Goal: Task Accomplishment & Management: Manage account settings

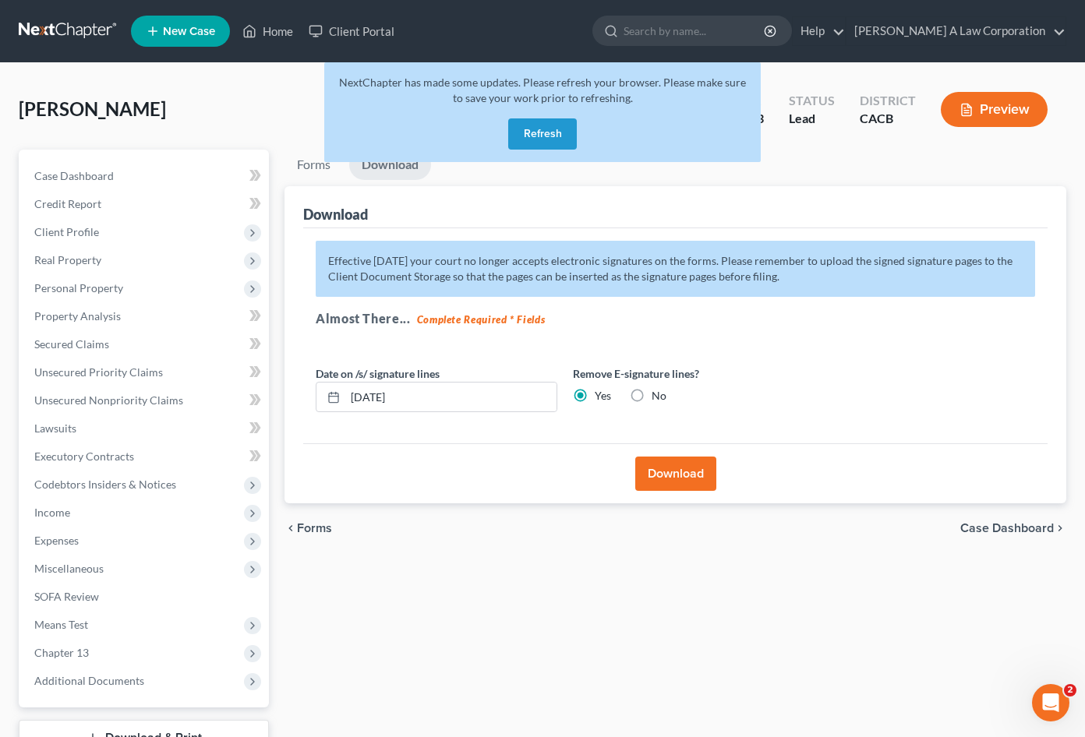
click at [76, 27] on link at bounding box center [69, 31] width 100 height 28
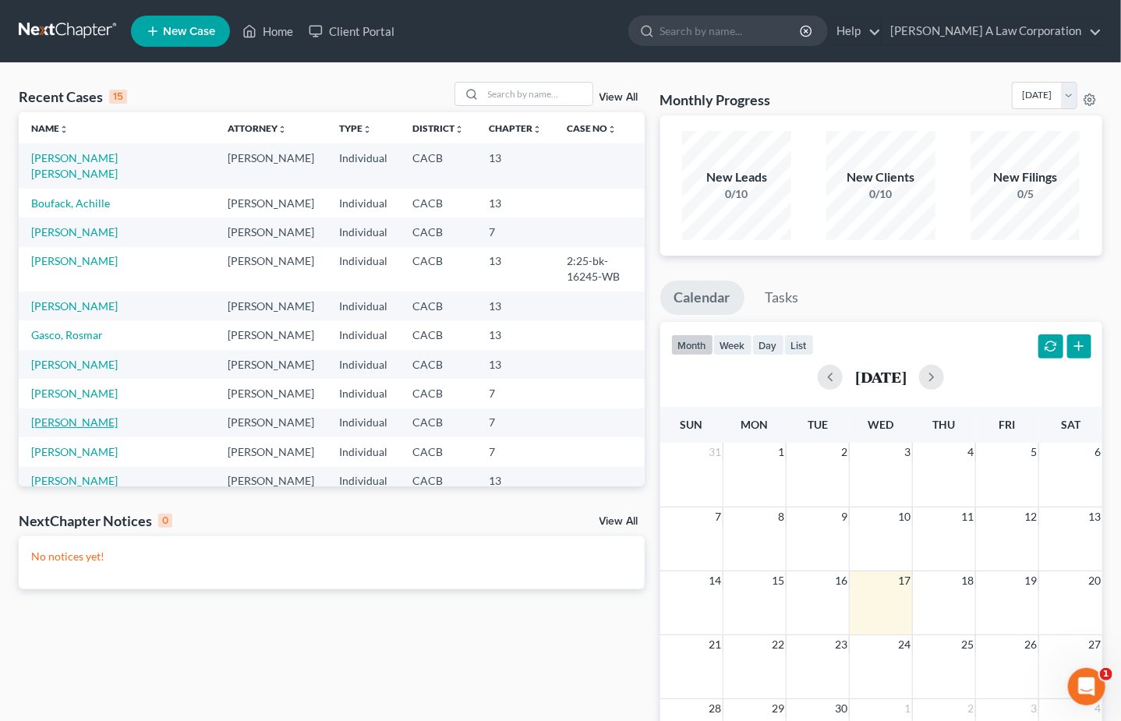
click at [65, 415] on link "Jackson, Ida" at bounding box center [74, 421] width 87 height 13
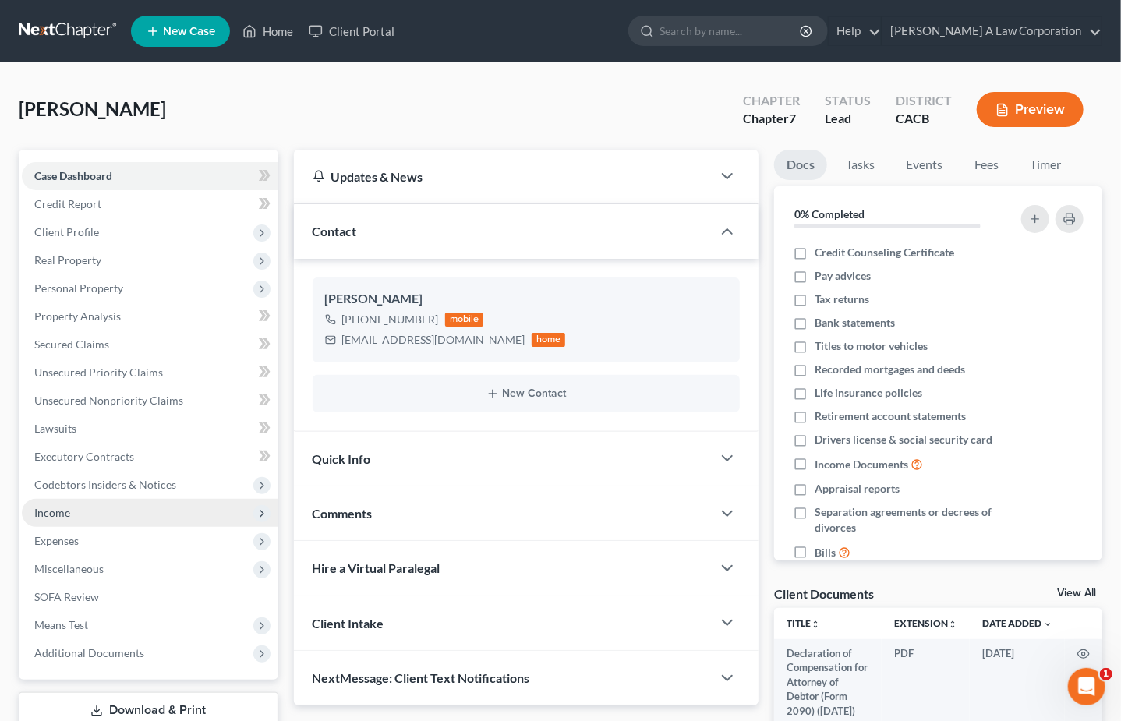
click at [69, 514] on span "Income" at bounding box center [52, 512] width 36 height 13
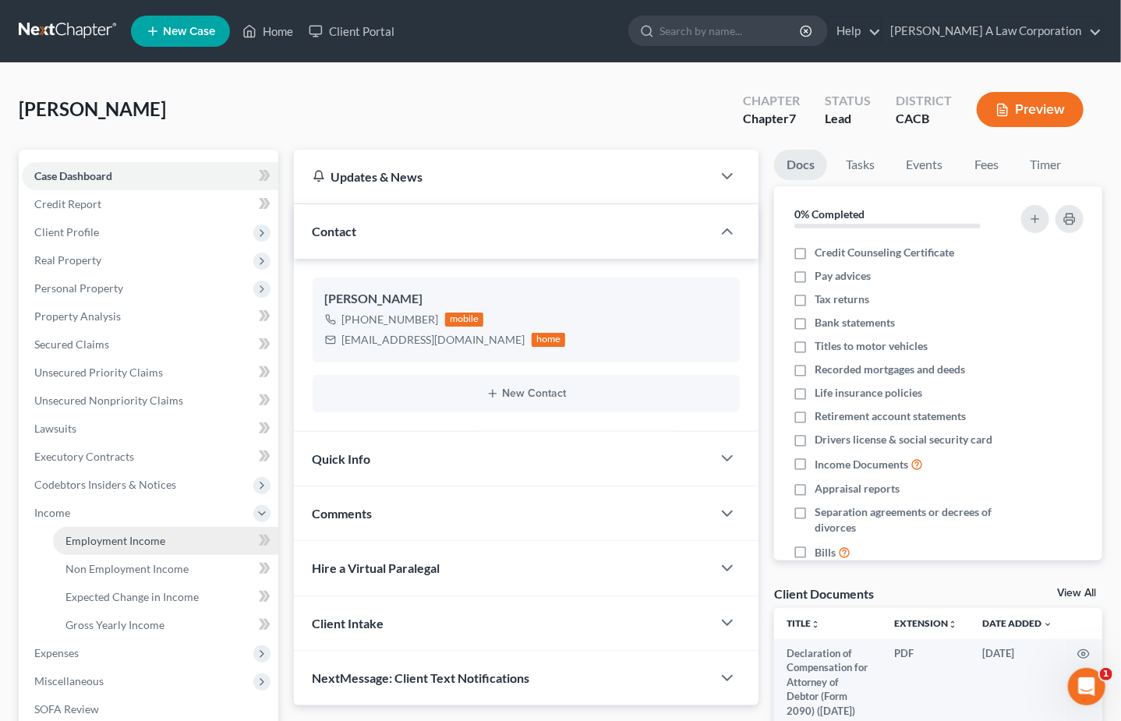
click at [122, 539] on span "Employment Income" at bounding box center [115, 540] width 100 height 13
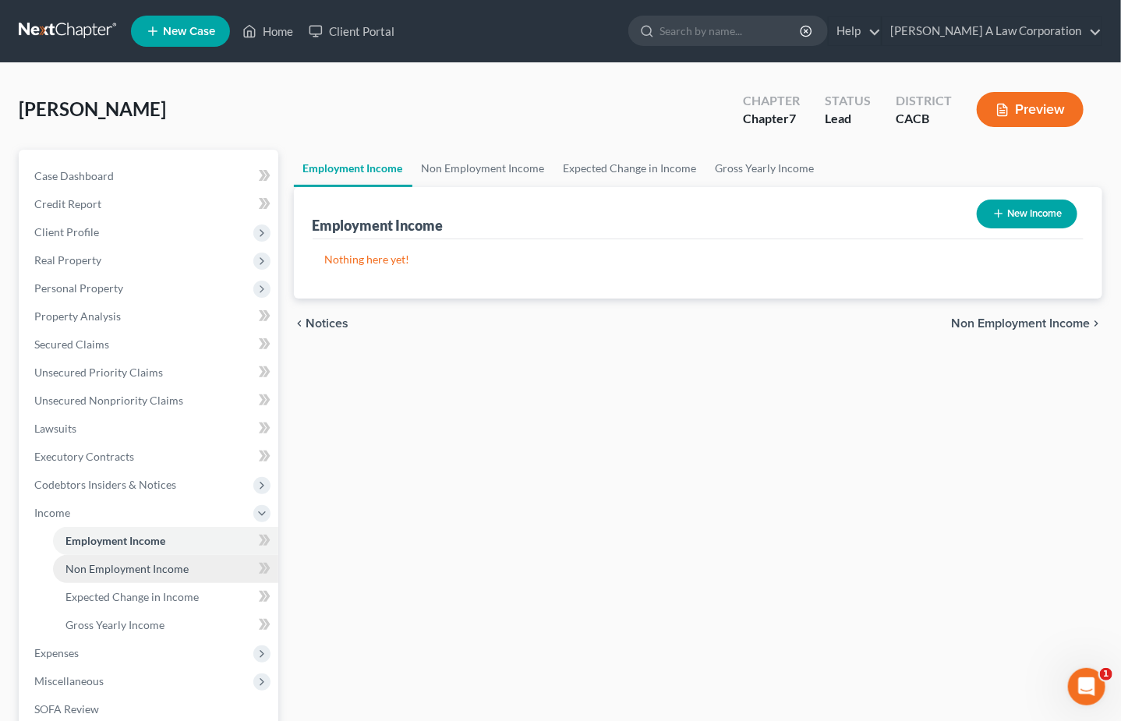
click at [193, 567] on link "Non Employment Income" at bounding box center [165, 569] width 225 height 28
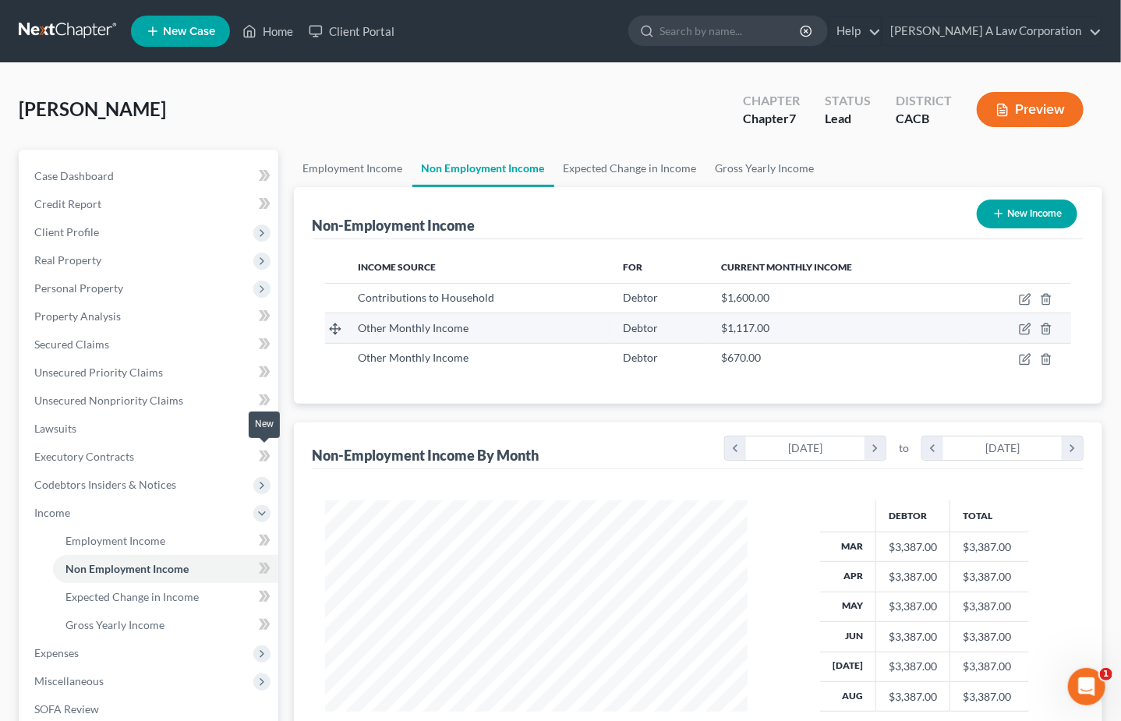
scroll to position [277, 453]
drag, startPoint x: 468, startPoint y: 327, endPoint x: 377, endPoint y: 325, distance: 90.4
click at [377, 325] on div "Other Monthly Income" at bounding box center [478, 328] width 240 height 16
click at [664, 330] on div "Debtor" at bounding box center [659, 328] width 73 height 16
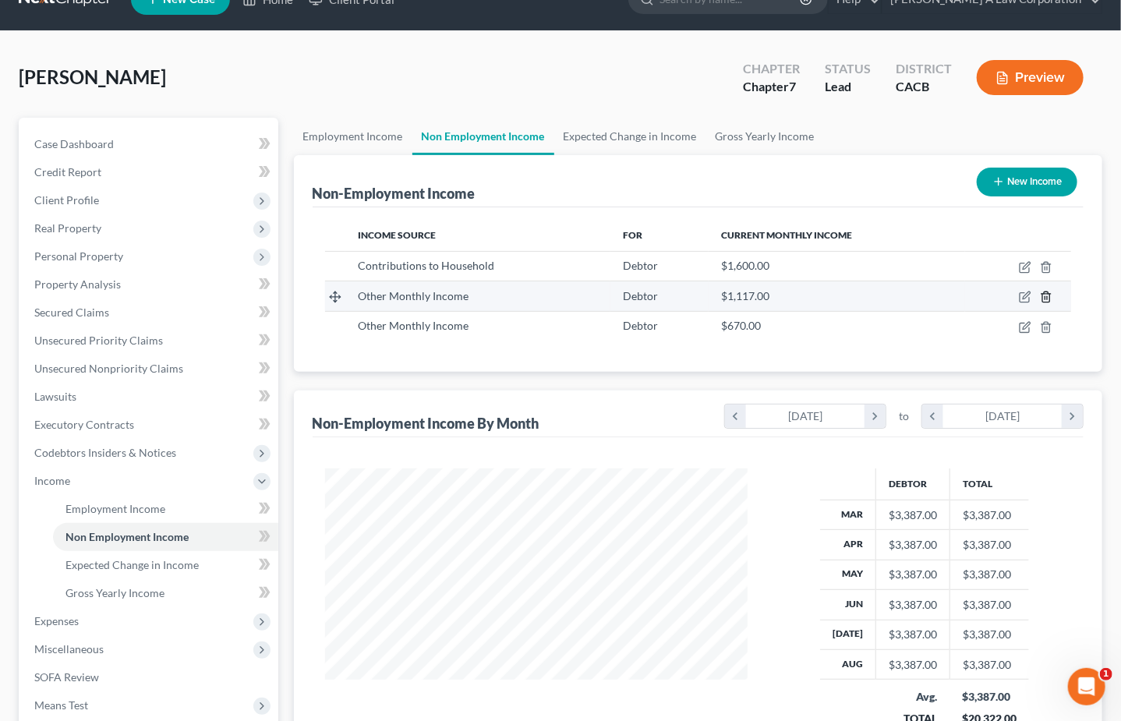
scroll to position [62, 0]
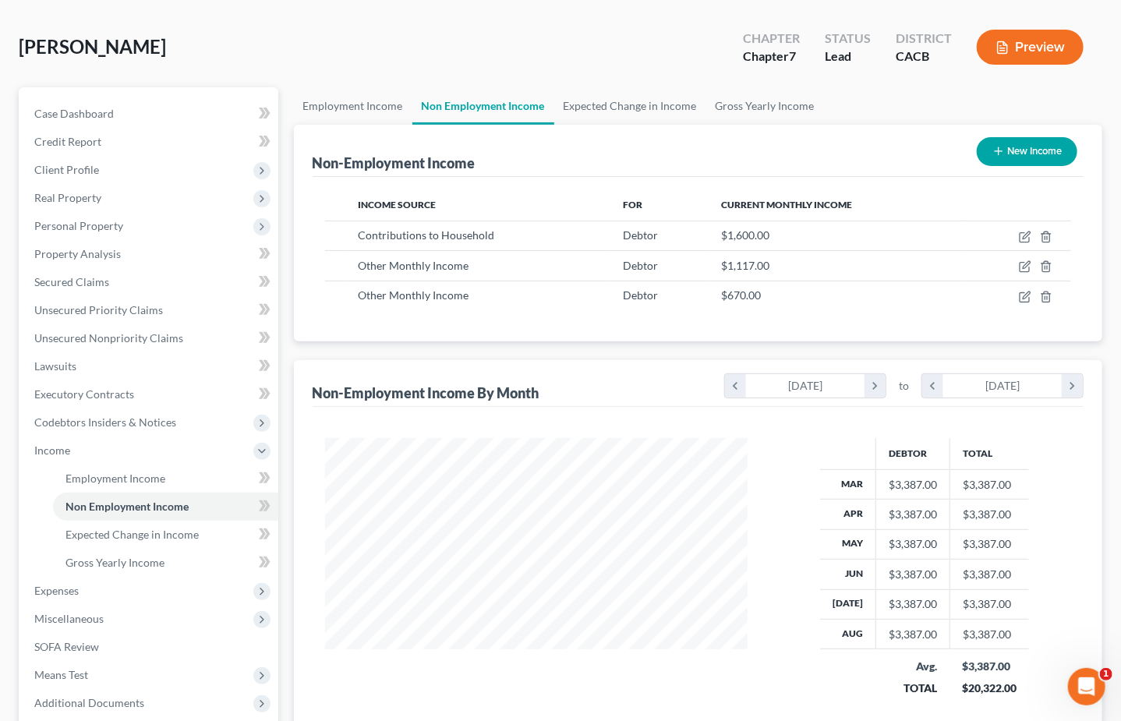
click at [648, 62] on div "Jackson, Ida Upgraded Chapter Chapter 7 Status Lead District CACB Preview" at bounding box center [560, 53] width 1083 height 68
